Goal: Find specific page/section: Find specific page/section

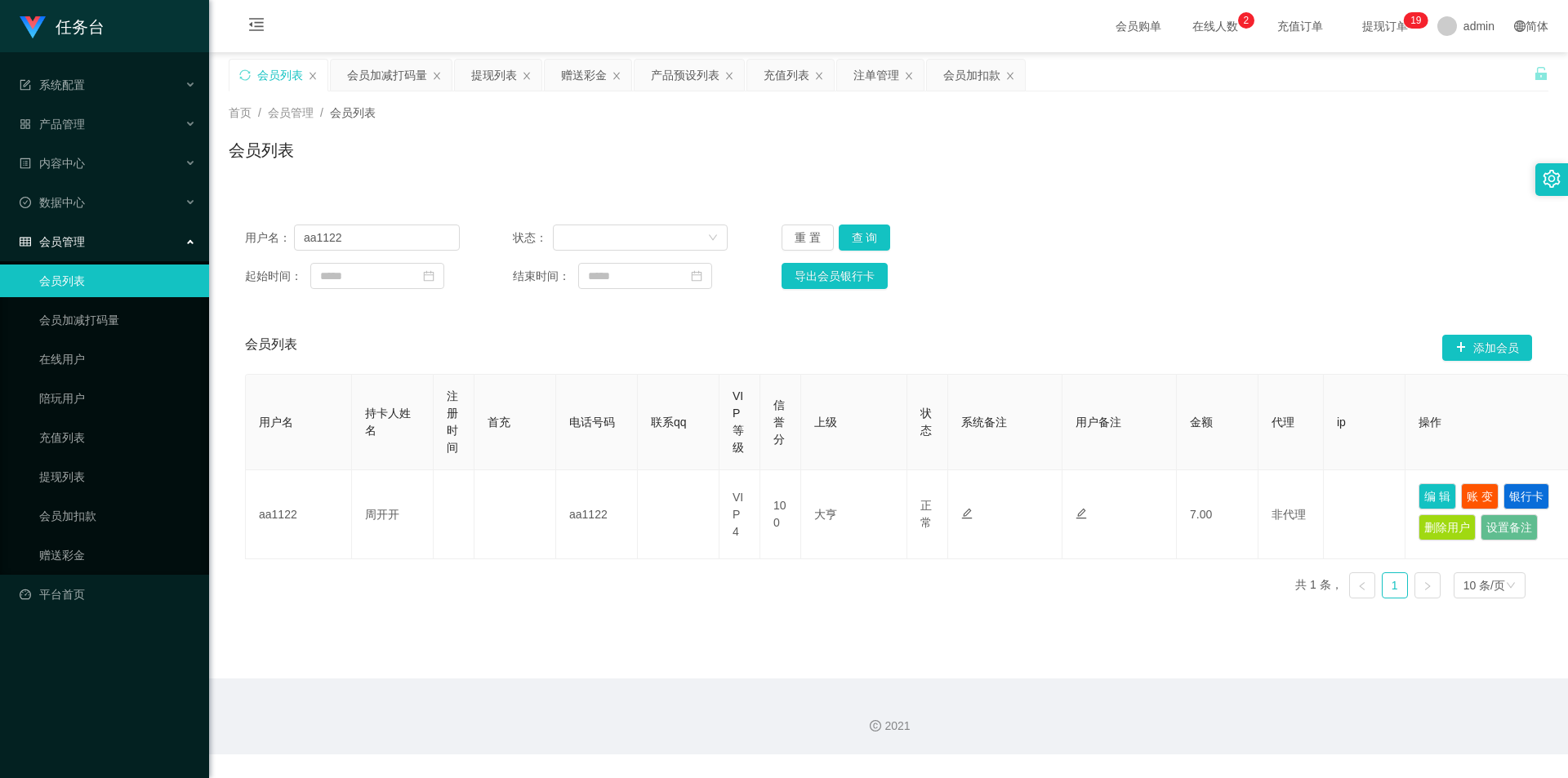
click at [1374, 12] on span "提现订单 0 1 2 3 4 5 6 7 8 9 0 1 2 3 4 5 6 7 8 9 0 1 2 3 4 5 6 7 8 9 0 1 2 3 4 5 6 …" at bounding box center [1385, 26] width 85 height 52
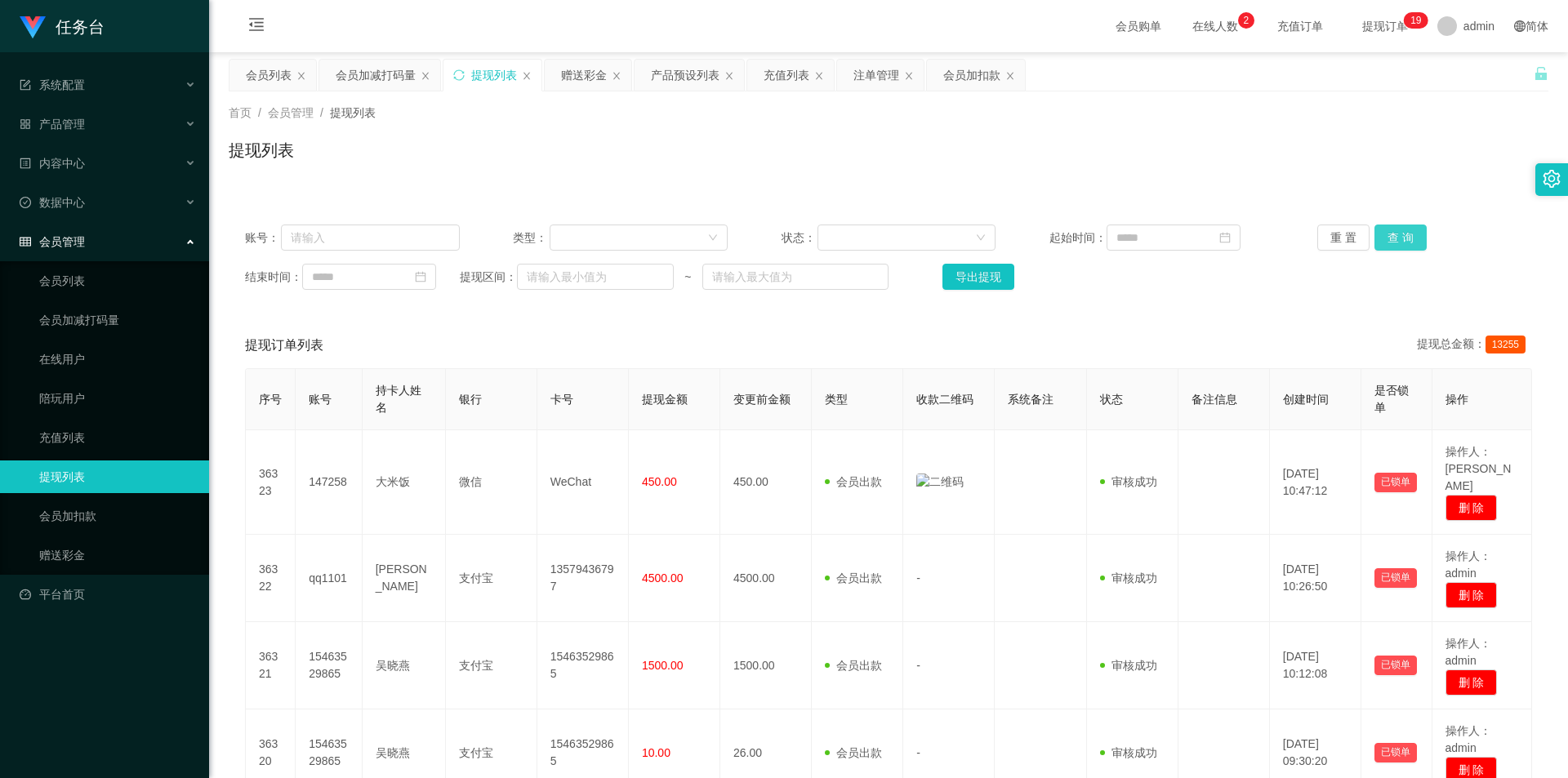
click at [1412, 238] on button "查 询" at bounding box center [1401, 238] width 52 height 26
click at [1334, 237] on button "重 置" at bounding box center [1344, 238] width 52 height 26
click at [252, 74] on div "会员列表" at bounding box center [268, 75] width 46 height 31
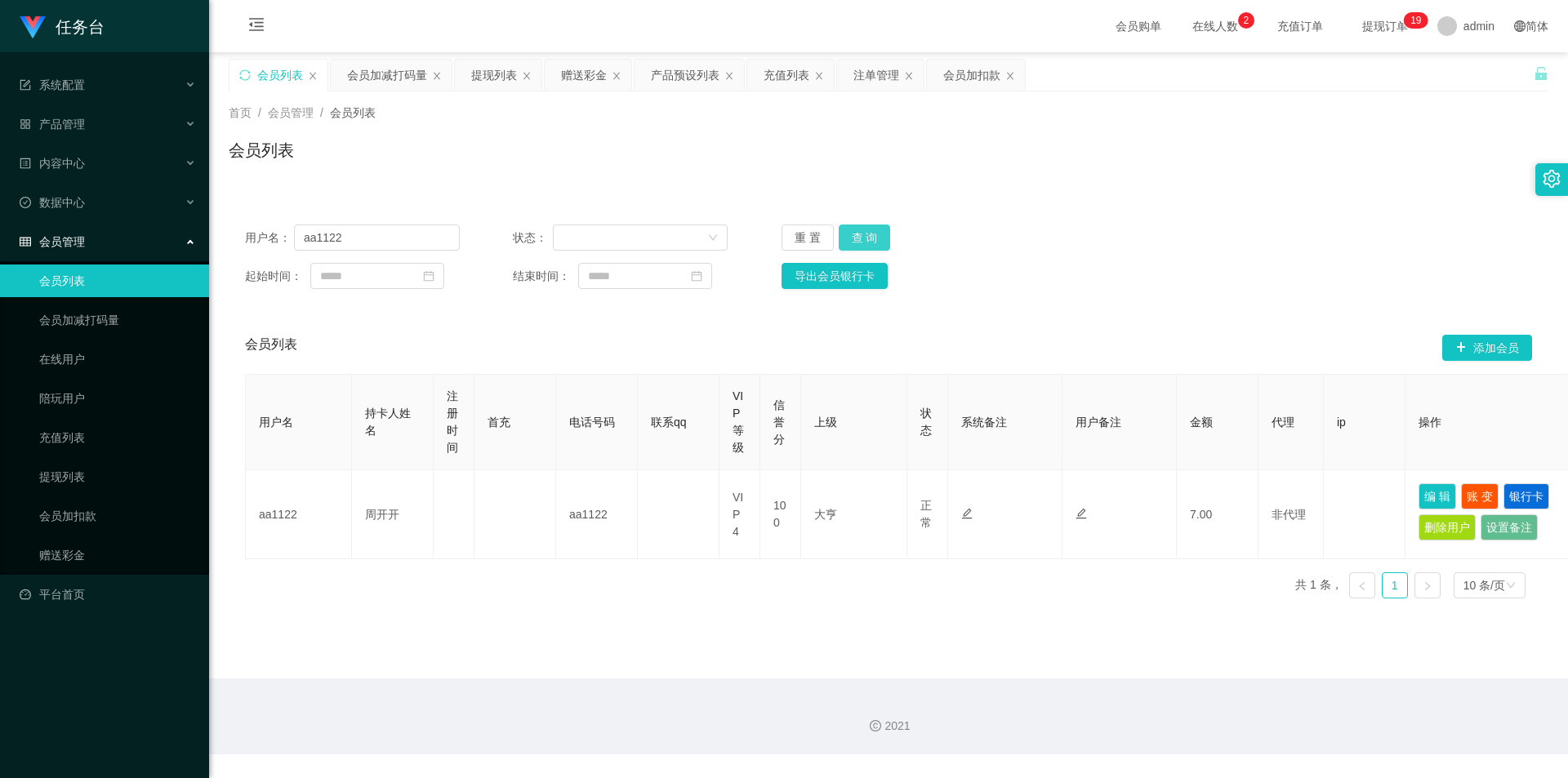
click at [876, 236] on button "查 询" at bounding box center [865, 238] width 52 height 26
